Goal: Task Accomplishment & Management: Complete application form

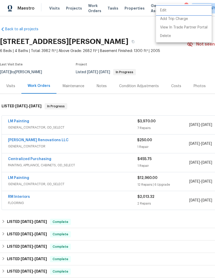
scroll to position [132, 76]
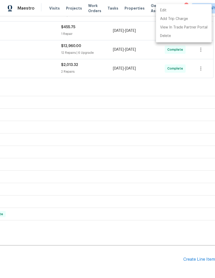
click at [24, 143] on div at bounding box center [107, 139] width 215 height 278
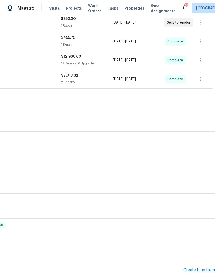
click at [123, 68] on div "Edit Add Trip Charge View In Trade Partner Portal Delete" at bounding box center [107, 139] width 215 height 278
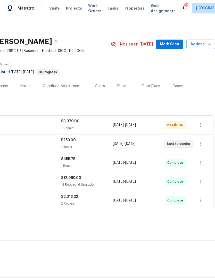
scroll to position [0, 76]
click at [175, 41] on span "Mark Seen" at bounding box center [169, 44] width 19 height 6
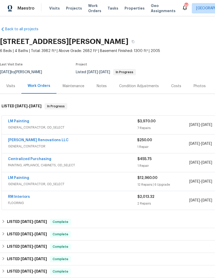
scroll to position [0, 0]
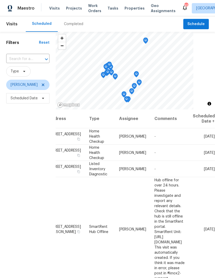
scroll to position [0, 49]
click at [0, 0] on icon at bounding box center [0, 0] width 0 height 0
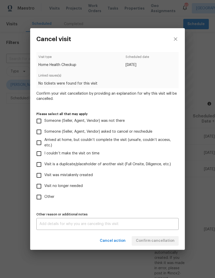
click at [38, 176] on input "Visit was mistakenly created" at bounding box center [39, 175] width 11 height 11
checkbox input "true"
click at [168, 237] on button "Confirm cancellation" at bounding box center [155, 241] width 47 height 10
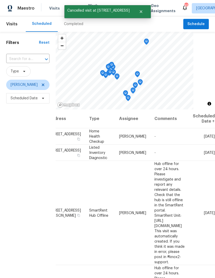
click at [0, 0] on icon at bounding box center [0, 0] width 0 height 0
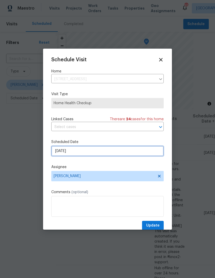
click at [147, 153] on input "[DATE]" at bounding box center [107, 151] width 113 height 10
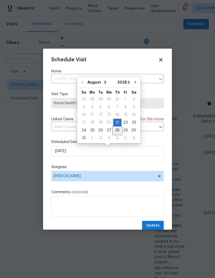
click at [118, 128] on div "28" at bounding box center [117, 129] width 8 height 7
type input "[DATE]"
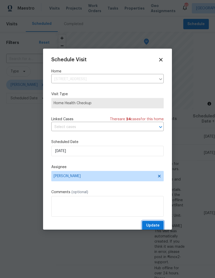
click at [158, 225] on span "Update" at bounding box center [152, 225] width 13 height 6
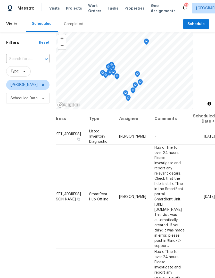
click at [0, 0] on icon at bounding box center [0, 0] width 0 height 0
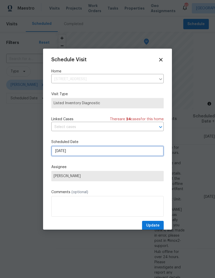
click at [148, 155] on input "[DATE]" at bounding box center [107, 151] width 113 height 10
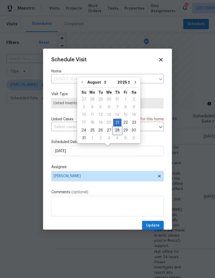
click at [117, 130] on div "28" at bounding box center [117, 129] width 8 height 7
type input "[DATE]"
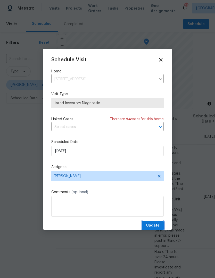
click at [160, 226] on span "Update" at bounding box center [152, 225] width 13 height 6
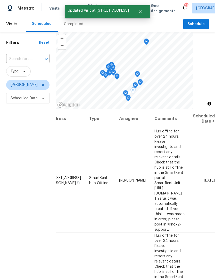
click at [0, 0] on icon at bounding box center [0, 0] width 0 height 0
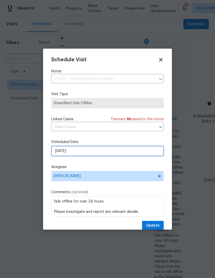
click at [149, 150] on input "[DATE]" at bounding box center [107, 151] width 113 height 10
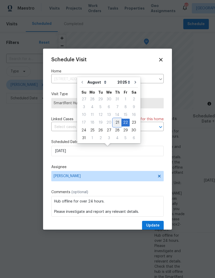
click at [115, 122] on div "21" at bounding box center [117, 122] width 8 height 7
type input "[DATE]"
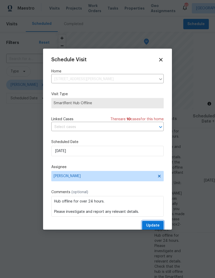
click at [158, 227] on span "Update" at bounding box center [152, 225] width 13 height 6
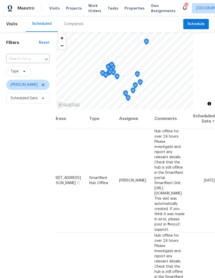
click at [0, 0] on span at bounding box center [0, 0] width 0 height 0
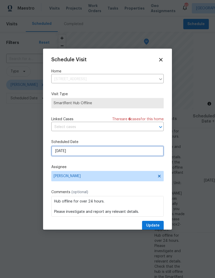
click at [147, 152] on input "[DATE]" at bounding box center [107, 151] width 113 height 10
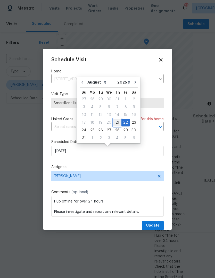
click at [117, 122] on div "21" at bounding box center [117, 122] width 8 height 7
type input "[DATE]"
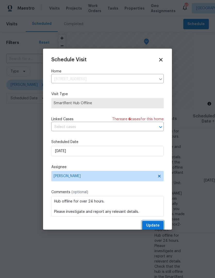
click at [159, 227] on span "Update" at bounding box center [152, 225] width 13 height 6
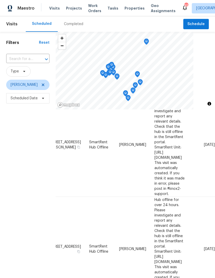
scroll to position [37, 49]
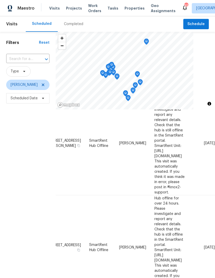
click at [0, 0] on icon at bounding box center [0, 0] width 0 height 0
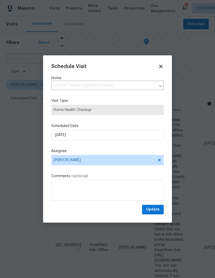
click at [148, 153] on label "Assignee" at bounding box center [107, 150] width 113 height 5
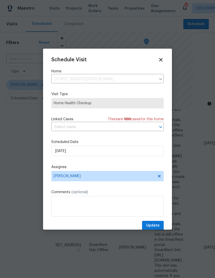
click at [135, 135] on div "Schedule Visit Home [STREET_ADDRESS][PERSON_NAME] ​ Visit Type Home Health Chec…" at bounding box center [107, 143] width 113 height 173
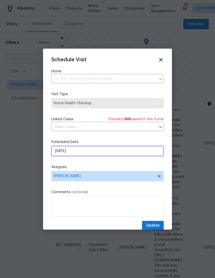
click at [135, 154] on input "[DATE]" at bounding box center [107, 151] width 113 height 10
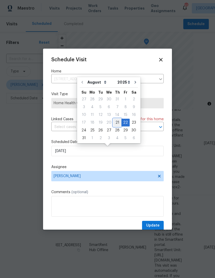
click at [117, 122] on div "21" at bounding box center [117, 122] width 8 height 7
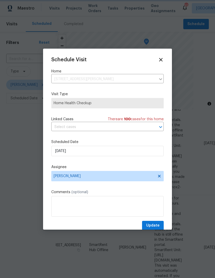
type input "[DATE]"
click at [160, 226] on button "Update" at bounding box center [153, 225] width 22 height 10
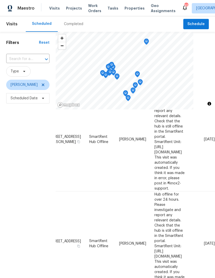
scroll to position [41, 49]
click at [0, 0] on icon at bounding box center [0, 0] width 0 height 0
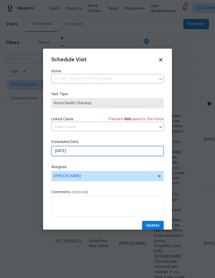
click at [148, 152] on input "[DATE]" at bounding box center [107, 151] width 113 height 10
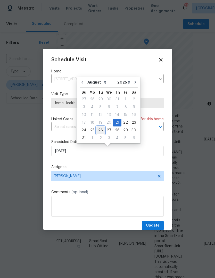
click at [101, 129] on div "26" at bounding box center [101, 129] width 8 height 7
type input "[DATE]"
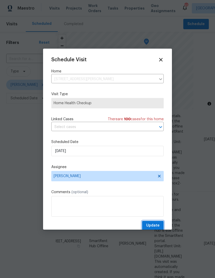
click at [157, 222] on button "Update" at bounding box center [153, 225] width 22 height 10
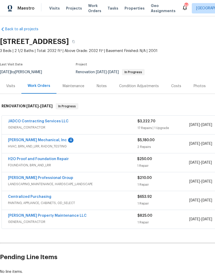
click at [21, 140] on link "JH Martin Mechanical, Inc" at bounding box center [37, 140] width 59 height 4
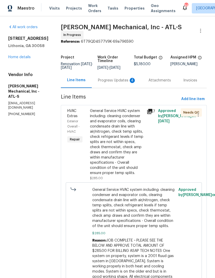
click at [124, 78] on div "Progress Updates 4" at bounding box center [117, 80] width 38 height 5
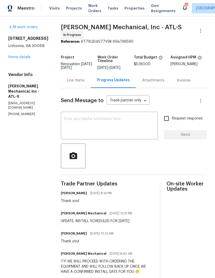
click at [17, 59] on link "Home details" at bounding box center [19, 57] width 22 height 4
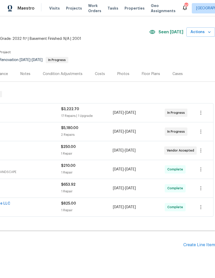
scroll to position [12, 76]
click at [198, 247] on div "Create Line Item" at bounding box center [200, 244] width 32 height 5
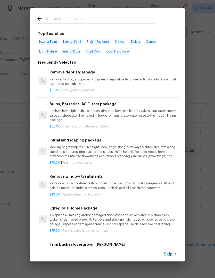
click at [57, 17] on input "text" at bounding box center [100, 19] width 109 height 8
type input "Roof"
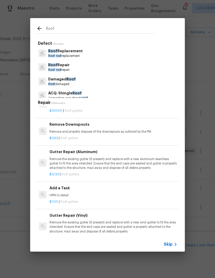
scroll to position [883, 0]
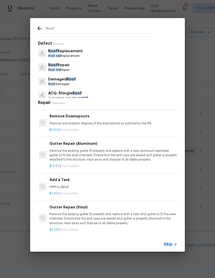
click at [59, 52] on p "Roof Replacement" at bounding box center [65, 50] width 35 height 5
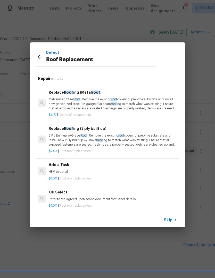
scroll to position [249, 1]
click at [58, 170] on p "HPM to detail" at bounding box center [113, 172] width 128 height 4
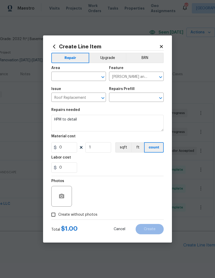
type input "Add a Task $1.00"
type input "1"
click at [63, 77] on input "text" at bounding box center [71, 77] width 40 height 8
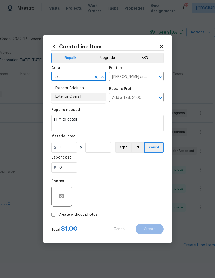
click at [62, 97] on li "Exterior Overall" at bounding box center [78, 96] width 55 height 9
type input "Exterior Overall"
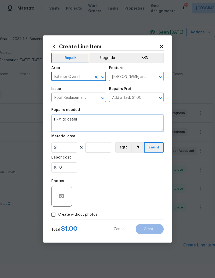
click at [141, 122] on textarea "HPM to detail" at bounding box center [107, 123] width 113 height 17
type textarea "H"
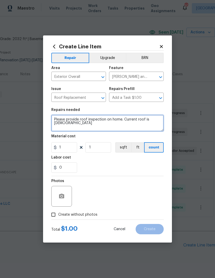
type textarea "Please provide roof inspection on home. Current roof is 18 years old"
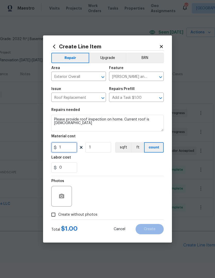
click at [67, 146] on input "1" at bounding box center [64, 147] width 26 height 10
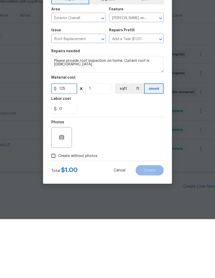
type input "125"
click at [55, 209] on input "Create without photos" at bounding box center [54, 214] width 10 height 10
checkbox input "true"
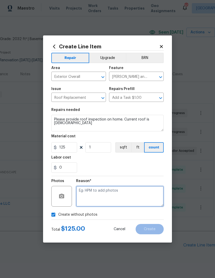
click at [144, 195] on textarea at bounding box center [120, 196] width 88 height 21
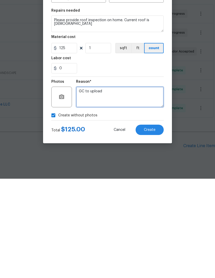
type textarea "GC to upload"
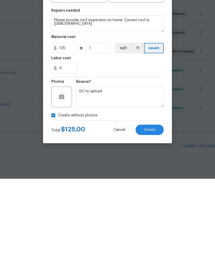
click at [156, 224] on button "Create" at bounding box center [150, 229] width 28 height 10
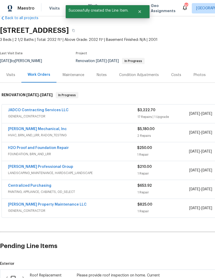
scroll to position [11, 0]
click at [12, 272] on input "checkbox" at bounding box center [15, 277] width 15 height 11
checkbox input "true"
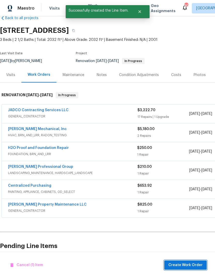
click at [198, 265] on span "Create Work Order" at bounding box center [186, 265] width 34 height 6
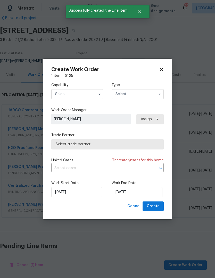
click at [96, 96] on input "text" at bounding box center [77, 94] width 52 height 10
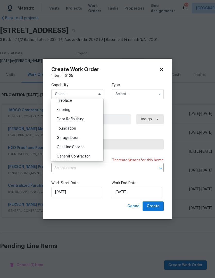
scroll to position [200, 0]
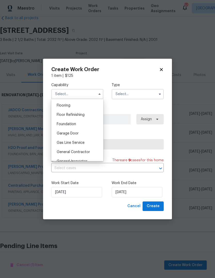
click at [88, 152] on span "General Contractor" at bounding box center [73, 152] width 33 height 4
type input "General Contractor"
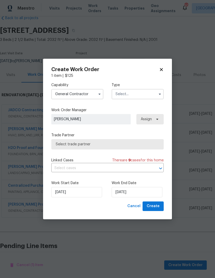
click at [148, 94] on input "text" at bounding box center [138, 94] width 52 height 10
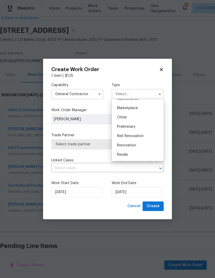
scroll to position [95, 0]
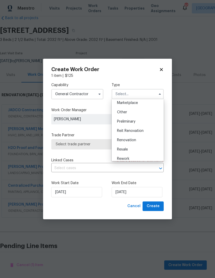
click at [135, 141] on span "Renovation" at bounding box center [126, 140] width 19 height 4
type input "Renovation"
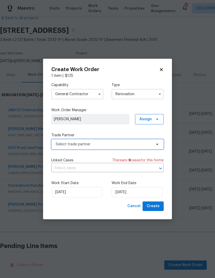
click at [152, 145] on span "Select trade partner" at bounding box center [107, 144] width 113 height 10
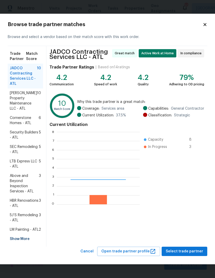
scroll to position [72, 83]
click at [15, 243] on div "Show More" at bounding box center [25, 238] width 35 height 9
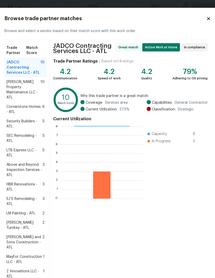
click at [25, 216] on span "LM Painting - ATL" at bounding box center [20, 212] width 29 height 5
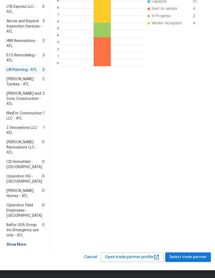
scroll to position [174, 0]
click at [192, 255] on span "Select trade partner" at bounding box center [188, 257] width 37 height 6
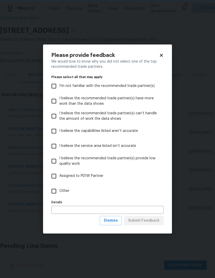
scroll to position [0, 0]
click at [52, 192] on input "Other" at bounding box center [54, 190] width 11 height 11
checkbox input "true"
click at [156, 219] on span "Submit Feedback" at bounding box center [143, 220] width 31 height 6
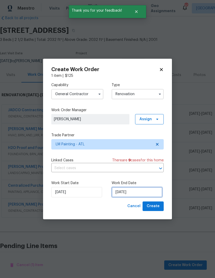
click at [152, 193] on input "[DATE]" at bounding box center [137, 192] width 51 height 10
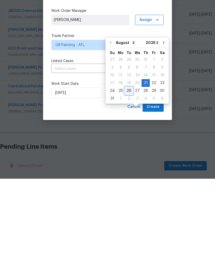
click at [130, 186] on div "26" at bounding box center [129, 189] width 8 height 7
type input "[DATE]"
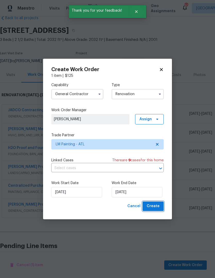
click at [160, 204] on button "Create" at bounding box center [153, 206] width 21 height 10
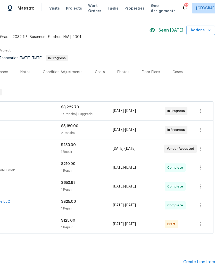
scroll to position [14, 76]
click at [203, 220] on icon "button" at bounding box center [201, 223] width 6 height 6
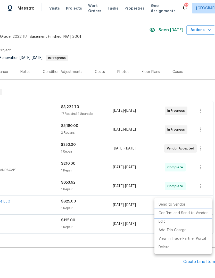
click at [194, 214] on li "Confirm and Send to Vendor" at bounding box center [184, 213] width 58 height 9
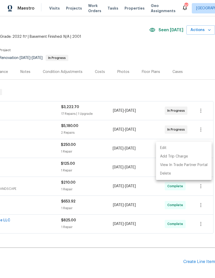
click at [137, 238] on div at bounding box center [107, 139] width 215 height 278
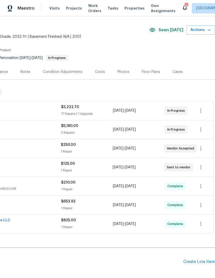
click at [27, 69] on div "Notes" at bounding box center [25, 71] width 10 height 5
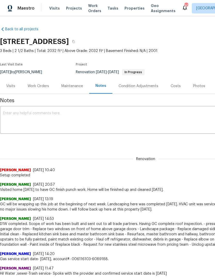
click at [156, 120] on textarea at bounding box center [146, 120] width 286 height 18
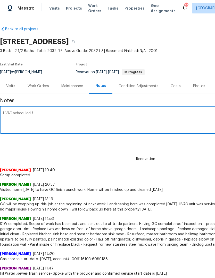
click at [16, 113] on textarea "HVAC scheduled f" at bounding box center [146, 120] width 286 height 18
click at [149, 112] on textarea "HVAC replacement scheduled f" at bounding box center [146, 120] width 286 height 18
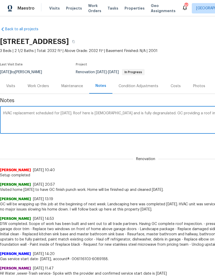
scroll to position [0, 76]
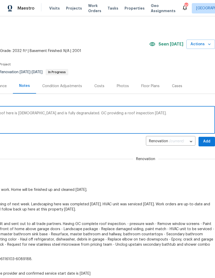
type textarea "HVAC replacement scheduled for Monday. Roof here is 18 years old and is fully d…"
click at [207, 142] on span "Add" at bounding box center [207, 141] width 8 height 6
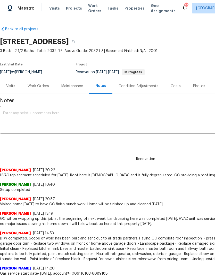
scroll to position [0, 0]
